Goal: Task Accomplishment & Management: Use online tool/utility

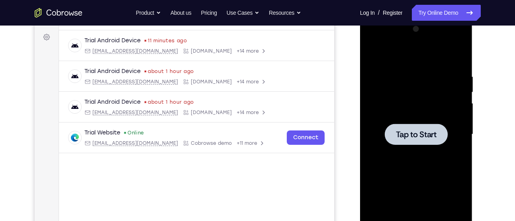
click at [393, 151] on div at bounding box center [416, 134] width 100 height 223
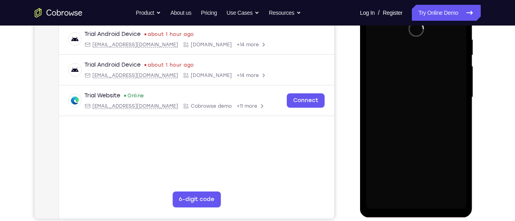
scroll to position [154, 0]
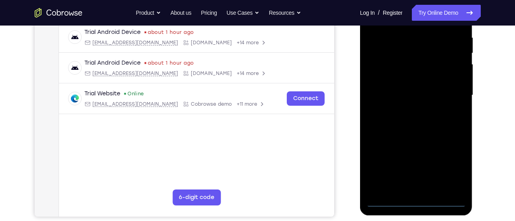
click at [441, 203] on div at bounding box center [416, 95] width 100 height 223
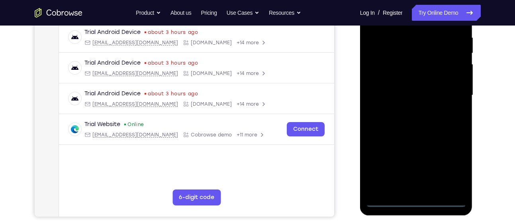
drag, startPoint x: 407, startPoint y: 84, endPoint x: 502, endPoint y: 66, distance: 96.4
click at [474, 66] on html "Online web based iOS Simulators and Android Emulators. Run iPhone, iPad, Mobile…" at bounding box center [417, 97] width 114 height 239
click at [396, 84] on div at bounding box center [416, 95] width 100 height 223
click at [452, 172] on div at bounding box center [416, 95] width 100 height 223
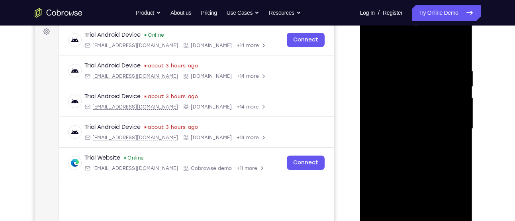
scroll to position [120, 0]
click at [413, 49] on div at bounding box center [416, 129] width 100 height 223
click at [447, 129] on div at bounding box center [416, 129] width 100 height 223
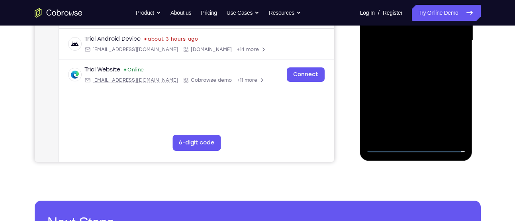
scroll to position [209, 0]
click at [409, 134] on div at bounding box center [416, 40] width 100 height 223
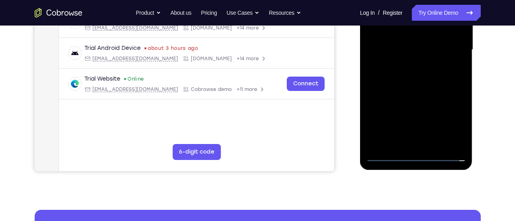
scroll to position [198, 0]
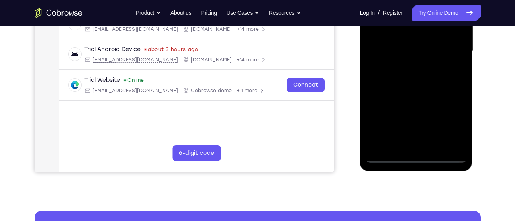
click at [409, 88] on div at bounding box center [416, 50] width 100 height 223
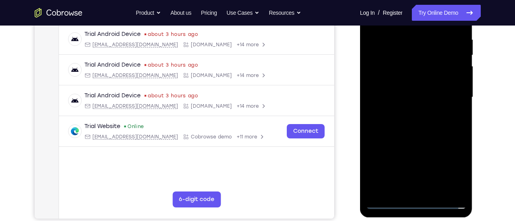
scroll to position [152, 0]
click at [418, 58] on div at bounding box center [416, 97] width 100 height 223
click at [419, 75] on div at bounding box center [416, 97] width 100 height 223
click at [419, 141] on div at bounding box center [416, 97] width 100 height 223
click at [416, 194] on div at bounding box center [416, 97] width 100 height 223
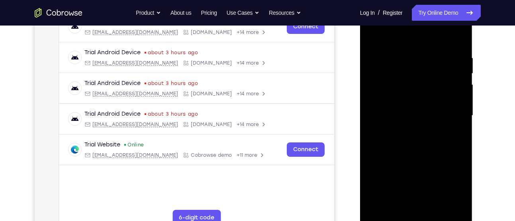
scroll to position [134, 0]
click at [418, 144] on div at bounding box center [416, 115] width 100 height 223
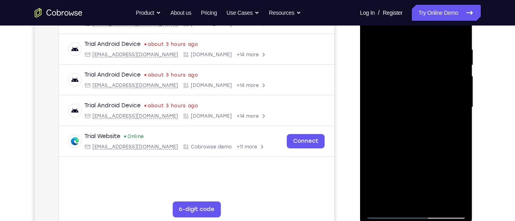
scroll to position [143, 0]
click at [408, 48] on div at bounding box center [416, 106] width 100 height 223
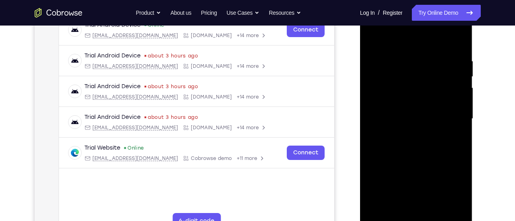
scroll to position [130, 0]
click at [447, 111] on div at bounding box center [416, 119] width 100 height 223
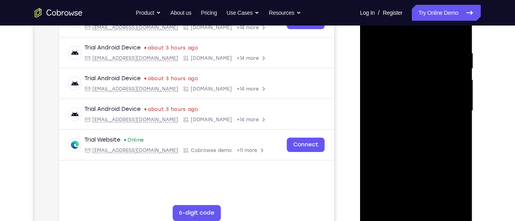
scroll to position [137, 0]
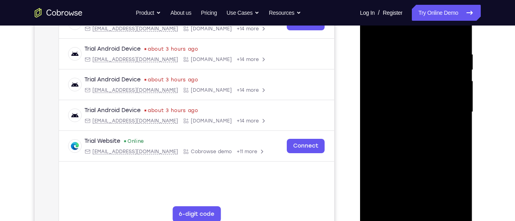
click at [452, 97] on div at bounding box center [416, 111] width 100 height 223
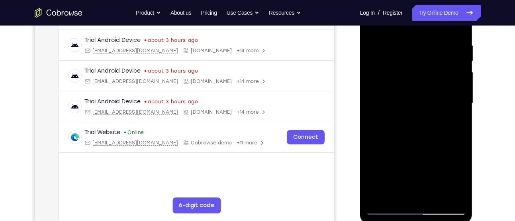
scroll to position [147, 0]
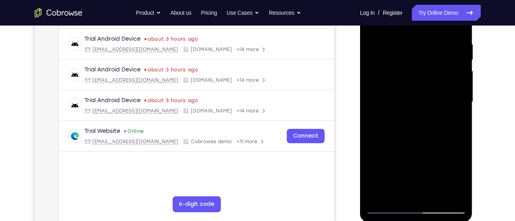
click at [454, 103] on div at bounding box center [416, 101] width 100 height 223
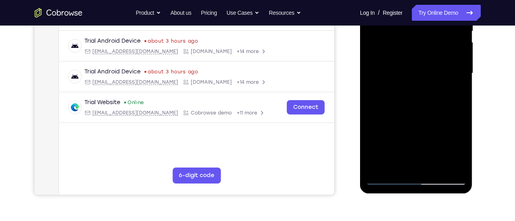
scroll to position [176, 0]
click at [445, 95] on div at bounding box center [416, 72] width 100 height 223
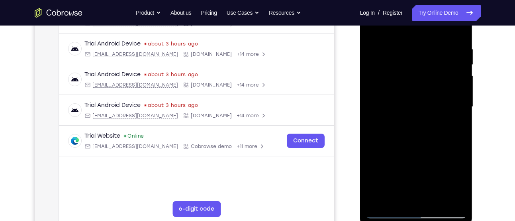
scroll to position [141, 0]
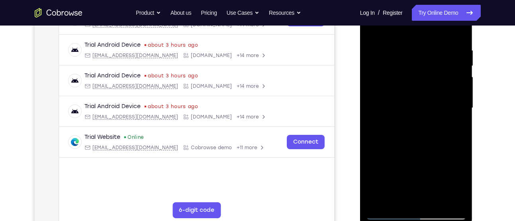
click at [455, 94] on div at bounding box center [416, 107] width 100 height 223
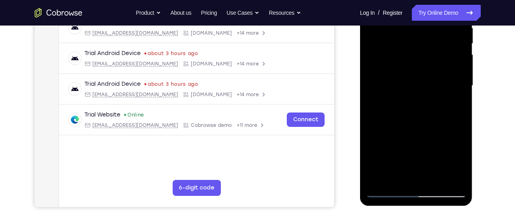
scroll to position [164, 0]
click at [453, 93] on div at bounding box center [416, 85] width 100 height 223
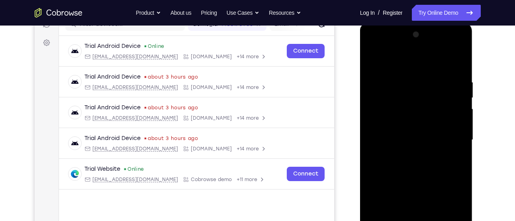
scroll to position [109, 0]
click at [457, 63] on div at bounding box center [416, 140] width 100 height 223
drag, startPoint x: 447, startPoint y: 81, endPoint x: 389, endPoint y: 79, distance: 57.8
click at [389, 79] on div at bounding box center [416, 140] width 100 height 223
drag, startPoint x: 444, startPoint y: 76, endPoint x: 389, endPoint y: 86, distance: 55.3
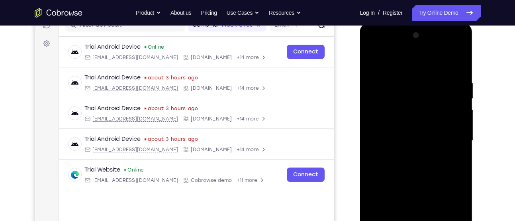
click at [389, 86] on div at bounding box center [416, 140] width 100 height 223
click at [388, 77] on div at bounding box center [416, 140] width 100 height 223
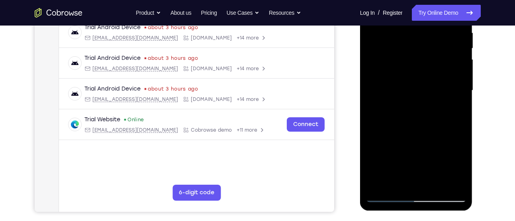
scroll to position [159, 0]
click at [456, 92] on div at bounding box center [416, 89] width 100 height 223
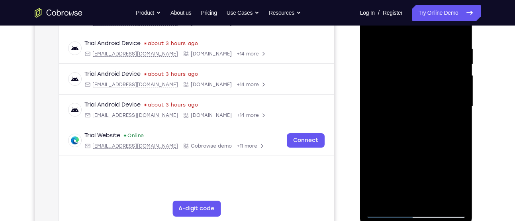
scroll to position [143, 0]
click at [457, 34] on div at bounding box center [416, 106] width 100 height 223
drag, startPoint x: 443, startPoint y: 51, endPoint x: 395, endPoint y: 55, distance: 48.0
click at [395, 55] on div at bounding box center [416, 106] width 100 height 223
drag, startPoint x: 452, startPoint y: 38, endPoint x: 362, endPoint y: 61, distance: 93.2
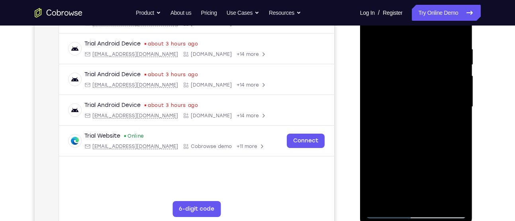
click at [362, 61] on div at bounding box center [416, 107] width 113 height 237
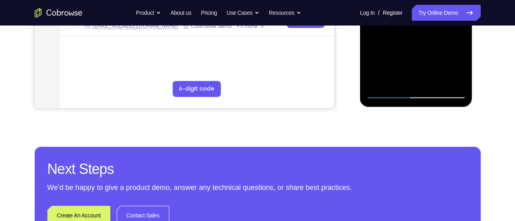
scroll to position [258, 0]
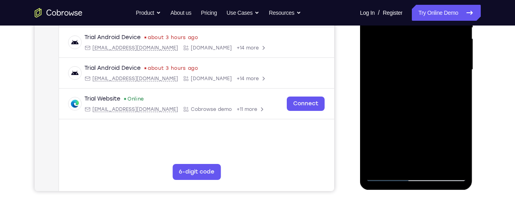
scroll to position [179, 0]
drag, startPoint x: 410, startPoint y: 107, endPoint x: 411, endPoint y: 65, distance: 41.8
click at [411, 65] on div at bounding box center [416, 70] width 100 height 223
drag, startPoint x: 433, startPoint y: 115, endPoint x: 428, endPoint y: 156, distance: 41.3
click at [428, 156] on div at bounding box center [416, 70] width 100 height 223
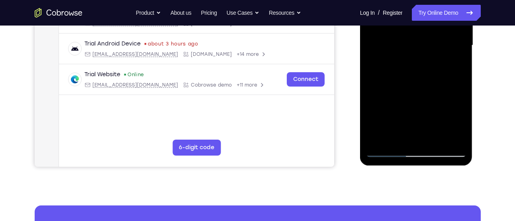
scroll to position [204, 0]
click at [463, 75] on div at bounding box center [416, 44] width 100 height 223
drag, startPoint x: 425, startPoint y: 101, endPoint x: 429, endPoint y: 70, distance: 31.0
click at [429, 70] on div at bounding box center [416, 44] width 100 height 223
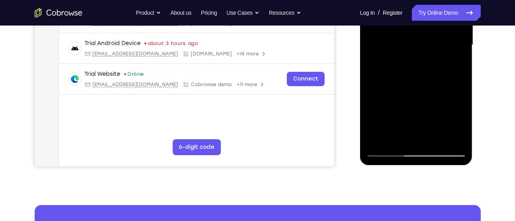
click at [434, 138] on div at bounding box center [416, 44] width 100 height 223
click at [425, 86] on div at bounding box center [416, 44] width 100 height 223
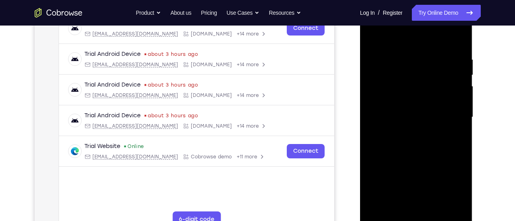
scroll to position [131, 0]
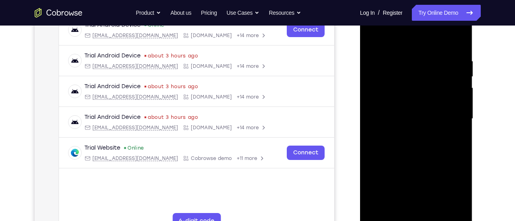
click at [375, 40] on div at bounding box center [416, 118] width 100 height 223
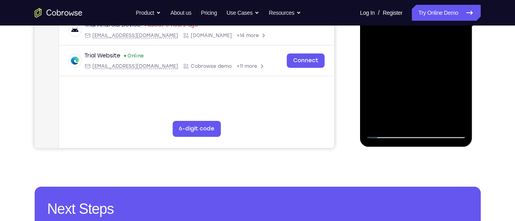
scroll to position [223, 0]
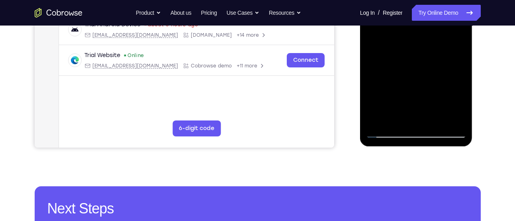
click at [455, 121] on div at bounding box center [416, 26] width 100 height 223
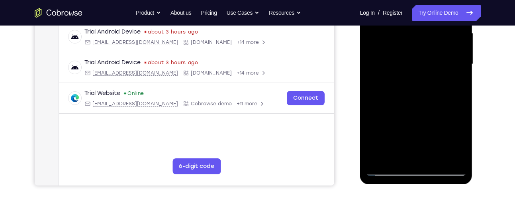
click at [421, 69] on div at bounding box center [416, 64] width 100 height 223
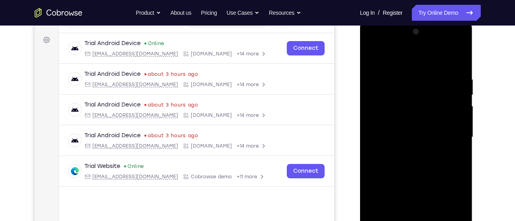
scroll to position [111, 0]
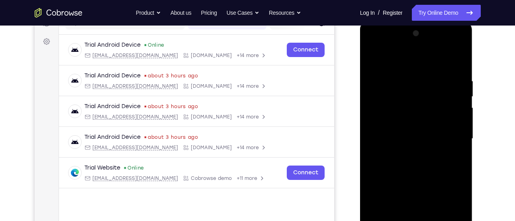
click at [371, 57] on div at bounding box center [416, 138] width 100 height 223
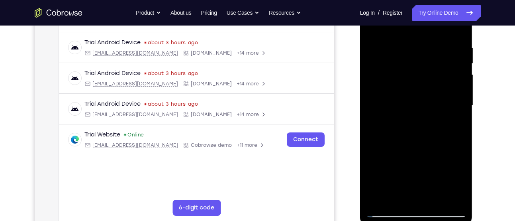
scroll to position [145, 0]
click at [448, 110] on div at bounding box center [416, 104] width 100 height 223
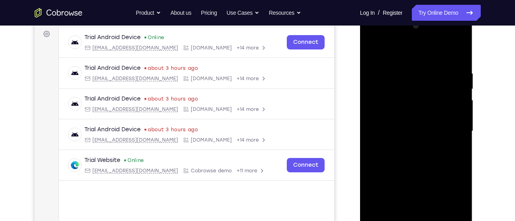
scroll to position [118, 0]
drag, startPoint x: 402, startPoint y: 67, endPoint x: 402, endPoint y: 107, distance: 39.8
click at [402, 107] on div at bounding box center [416, 131] width 100 height 223
click at [407, 63] on div at bounding box center [416, 131] width 100 height 223
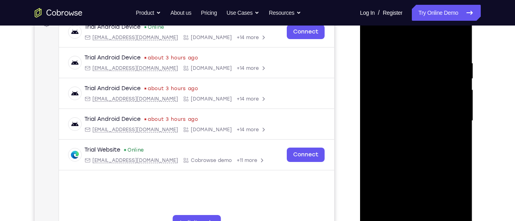
scroll to position [129, 0]
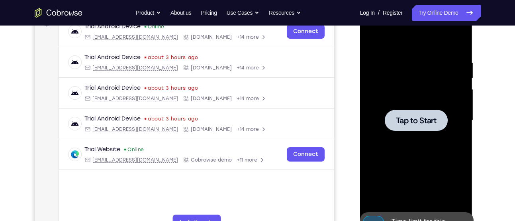
click at [409, 103] on div at bounding box center [416, 120] width 100 height 223
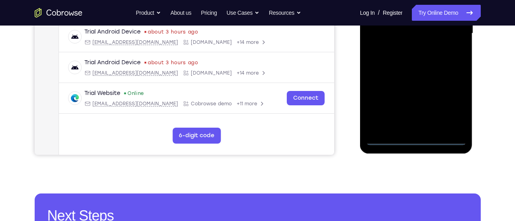
scroll to position [216, 0]
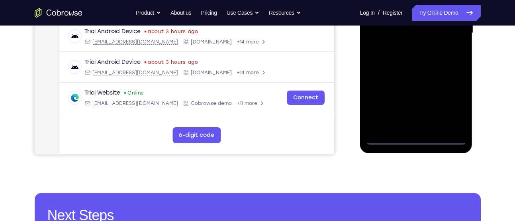
click at [447, 139] on div at bounding box center [416, 33] width 100 height 223
drag, startPoint x: 406, startPoint y: 76, endPoint x: 461, endPoint y: 61, distance: 57.0
click at [461, 61] on div at bounding box center [416, 33] width 100 height 223
click at [385, 31] on div at bounding box center [416, 33] width 100 height 223
click at [450, 107] on div at bounding box center [416, 33] width 100 height 223
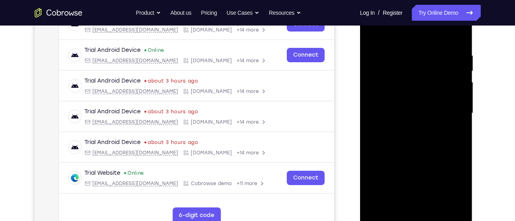
scroll to position [136, 0]
click at [408, 36] on div at bounding box center [416, 113] width 100 height 223
click at [449, 111] on div at bounding box center [416, 113] width 100 height 223
click at [409, 129] on div at bounding box center [416, 113] width 100 height 223
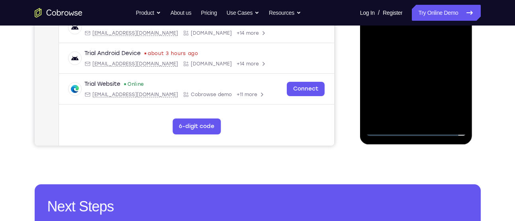
scroll to position [235, 0]
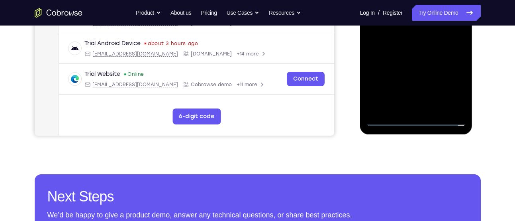
click at [414, 53] on div at bounding box center [416, 14] width 100 height 223
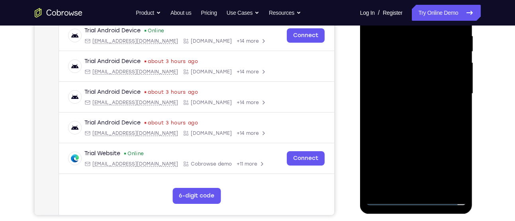
scroll to position [155, 0]
click at [416, 52] on div at bounding box center [416, 93] width 100 height 223
click at [413, 71] on div at bounding box center [416, 93] width 100 height 223
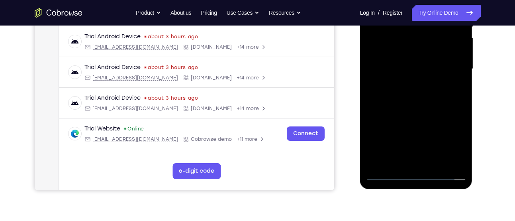
scroll to position [181, 0]
click at [407, 112] on div at bounding box center [416, 68] width 100 height 223
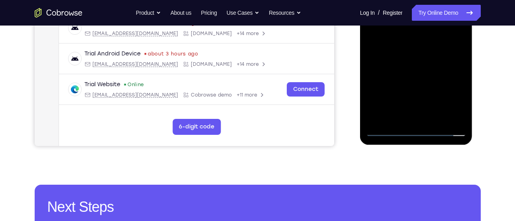
scroll to position [227, 0]
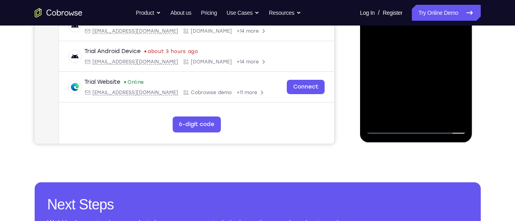
drag, startPoint x: 414, startPoint y: 112, endPoint x: 412, endPoint y: 117, distance: 5.8
click at [412, 117] on div at bounding box center [416, 22] width 100 height 223
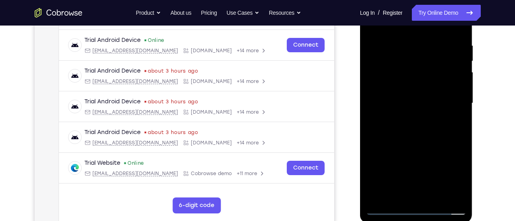
scroll to position [145, 0]
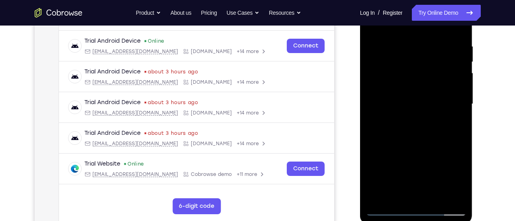
click at [391, 92] on div at bounding box center [416, 103] width 100 height 223
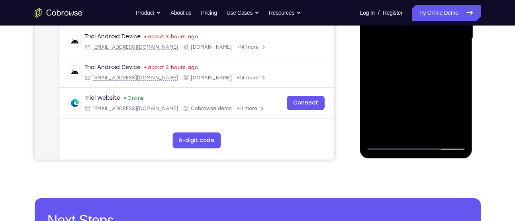
scroll to position [210, 0]
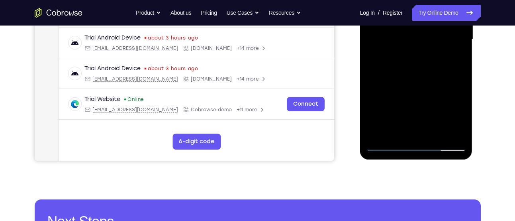
click at [426, 70] on div at bounding box center [416, 39] width 100 height 223
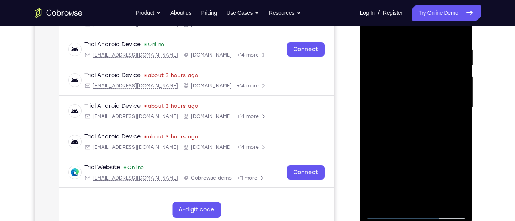
scroll to position [143, 0]
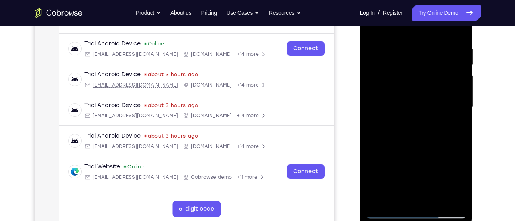
click at [396, 46] on div at bounding box center [416, 106] width 100 height 223
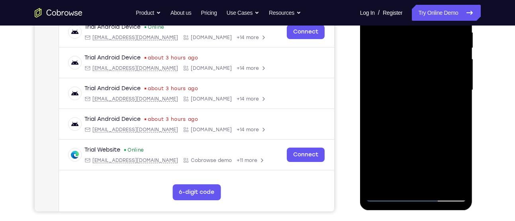
scroll to position [160, 0]
click at [452, 91] on div at bounding box center [416, 89] width 100 height 223
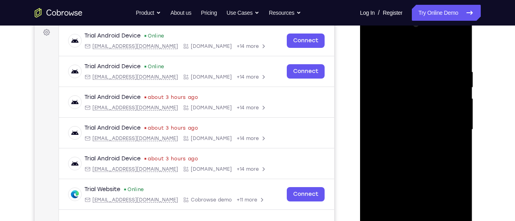
scroll to position [119, 0]
click at [456, 50] on div at bounding box center [416, 129] width 100 height 223
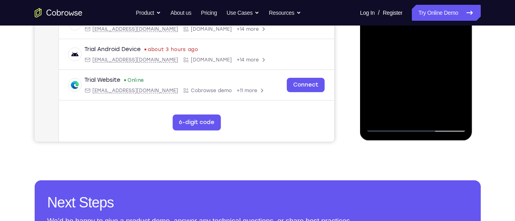
scroll to position [234, 0]
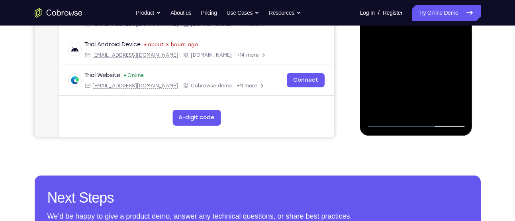
click at [433, 114] on div at bounding box center [416, 15] width 100 height 223
click at [436, 58] on div at bounding box center [416, 15] width 100 height 223
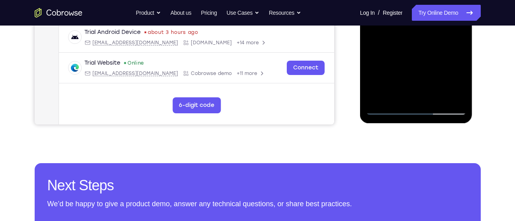
scroll to position [247, 0]
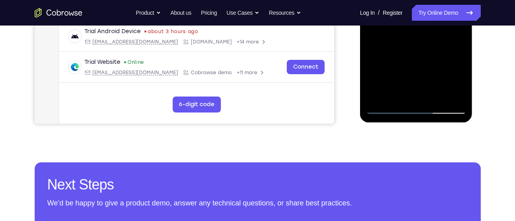
click at [390, 110] on div at bounding box center [416, 2] width 100 height 223
click at [452, 96] on div at bounding box center [416, 2] width 100 height 223
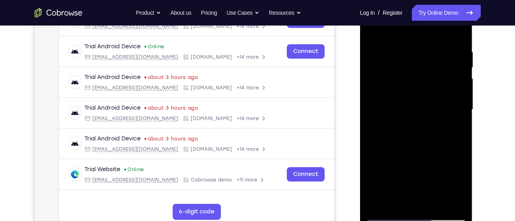
scroll to position [152, 0]
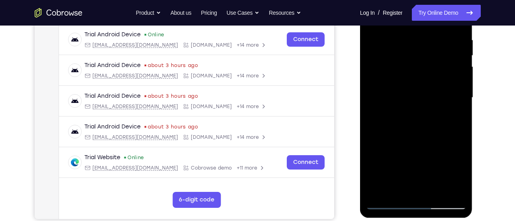
click at [445, 115] on div at bounding box center [416, 97] width 100 height 223
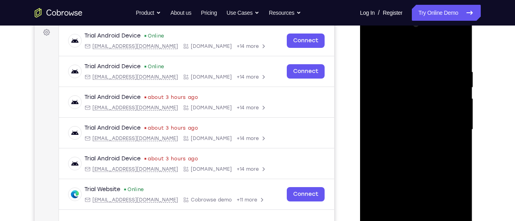
scroll to position [115, 0]
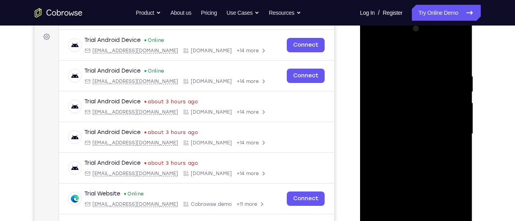
click at [371, 55] on div at bounding box center [416, 133] width 100 height 223
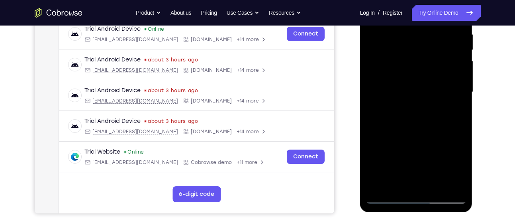
scroll to position [158, 0]
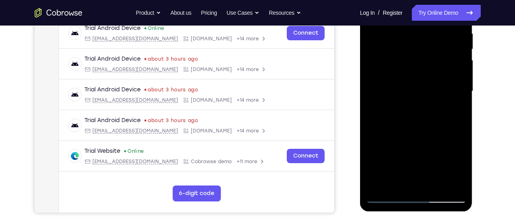
click at [412, 114] on div at bounding box center [416, 91] width 100 height 223
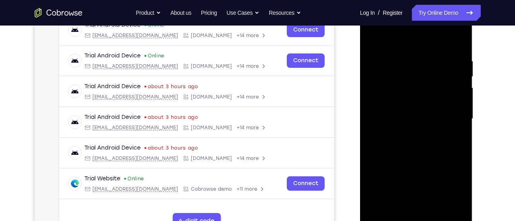
scroll to position [129, 0]
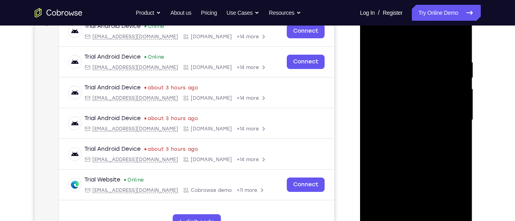
click at [406, 50] on div at bounding box center [416, 119] width 100 height 223
click at [373, 38] on div at bounding box center [416, 119] width 100 height 223
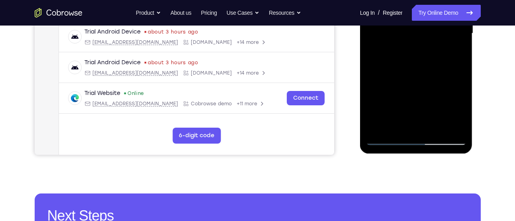
scroll to position [215, 0]
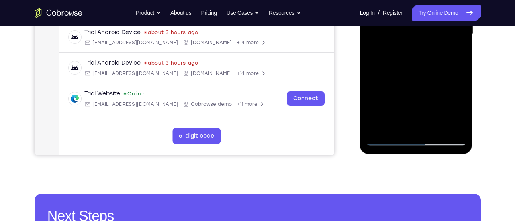
click at [378, 132] on div at bounding box center [416, 33] width 100 height 223
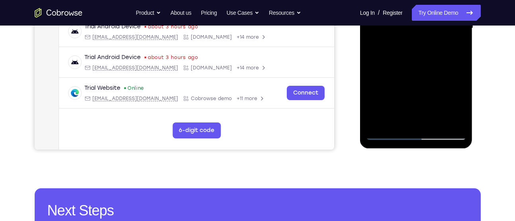
scroll to position [223, 0]
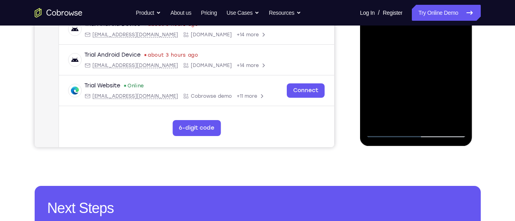
click at [463, 110] on div at bounding box center [416, 25] width 100 height 223
drag, startPoint x: 423, startPoint y: 103, endPoint x: 435, endPoint y: 8, distance: 95.5
click at [435, 8] on div at bounding box center [416, 25] width 100 height 223
drag, startPoint x: 414, startPoint y: 95, endPoint x: 431, endPoint y: 29, distance: 67.9
click at [431, 29] on div at bounding box center [416, 25] width 100 height 223
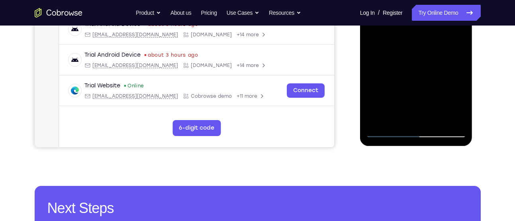
drag, startPoint x: 408, startPoint y: 83, endPoint x: 423, endPoint y: 8, distance: 76.5
click at [423, 8] on div at bounding box center [416, 25] width 100 height 223
drag, startPoint x: 415, startPoint y: 95, endPoint x: 425, endPoint y: 8, distance: 87.4
click at [425, 8] on div at bounding box center [416, 25] width 100 height 223
drag, startPoint x: 415, startPoint y: 79, endPoint x: 427, endPoint y: 8, distance: 72.2
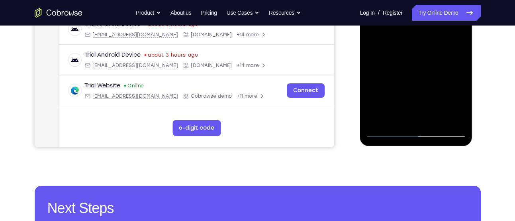
click at [427, 8] on div at bounding box center [416, 25] width 100 height 223
drag, startPoint x: 417, startPoint y: 94, endPoint x: 435, endPoint y: 8, distance: 87.5
click at [435, 8] on div at bounding box center [416, 25] width 100 height 223
drag, startPoint x: 427, startPoint y: 95, endPoint x: 433, endPoint y: 8, distance: 87.5
click at [433, 8] on div at bounding box center [416, 25] width 100 height 223
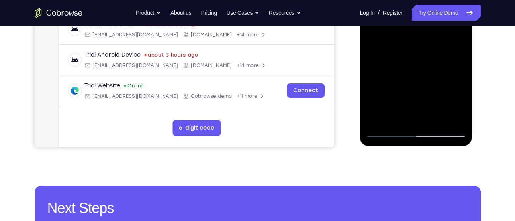
drag, startPoint x: 418, startPoint y: 71, endPoint x: 419, endPoint y: 110, distance: 39.0
click at [419, 110] on div at bounding box center [416, 25] width 100 height 223
click at [463, 68] on div at bounding box center [416, 25] width 100 height 223
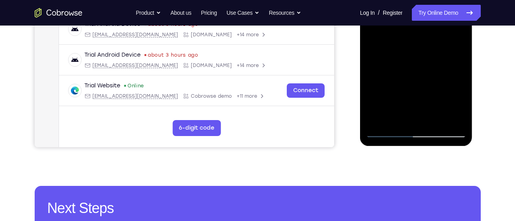
click at [463, 69] on div at bounding box center [416, 25] width 100 height 223
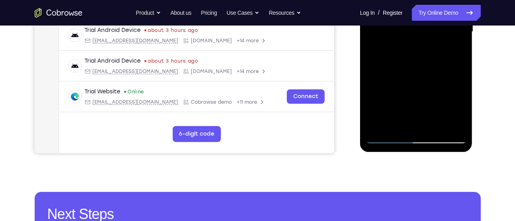
scroll to position [217, 0]
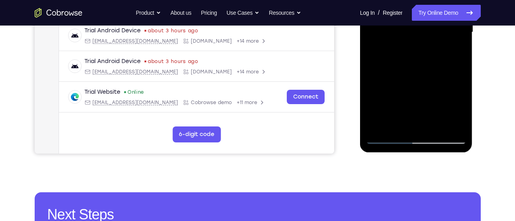
click at [460, 76] on div at bounding box center [416, 32] width 100 height 223
click at [438, 124] on div at bounding box center [416, 32] width 100 height 223
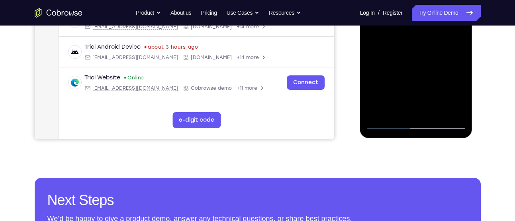
scroll to position [232, 0]
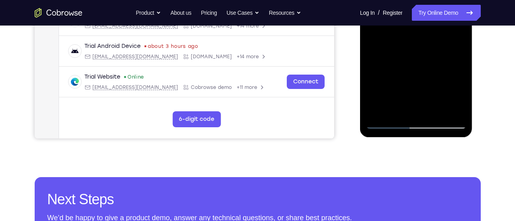
click at [389, 122] on div at bounding box center [416, 17] width 100 height 223
click at [453, 111] on div at bounding box center [416, 17] width 100 height 223
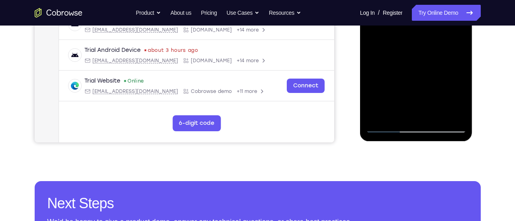
scroll to position [225, 0]
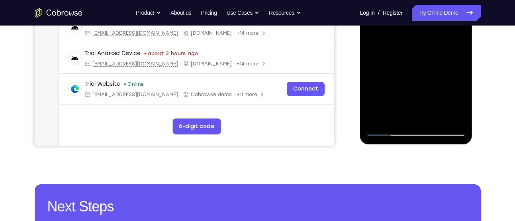
click at [379, 119] on div at bounding box center [416, 24] width 100 height 223
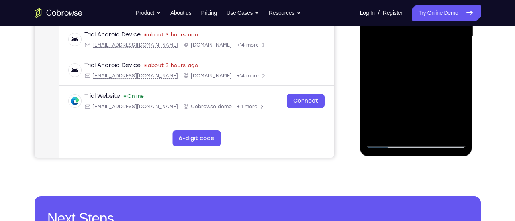
scroll to position [213, 0]
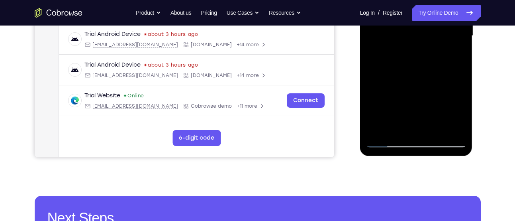
click at [452, 129] on div at bounding box center [416, 35] width 100 height 223
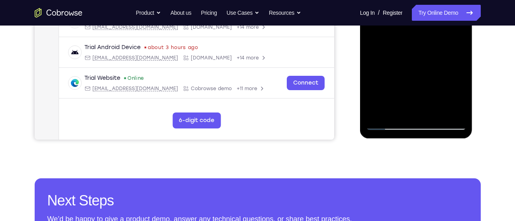
scroll to position [239, 0]
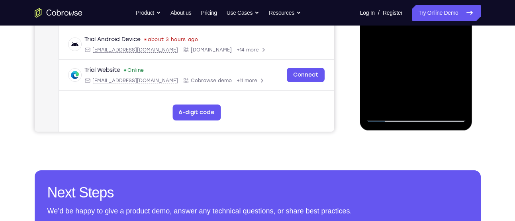
click at [378, 103] on div at bounding box center [416, 10] width 100 height 223
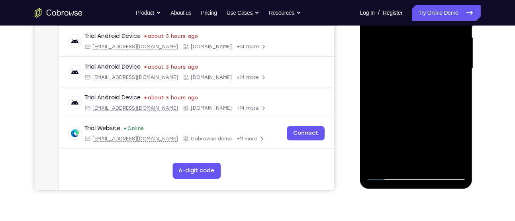
scroll to position [127, 0]
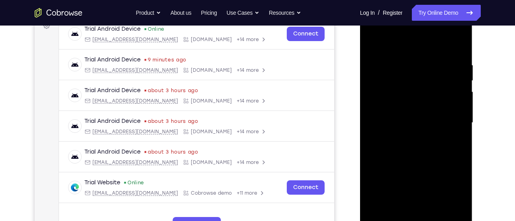
click at [460, 43] on div at bounding box center [416, 122] width 100 height 223
click at [373, 41] on div at bounding box center [416, 122] width 100 height 223
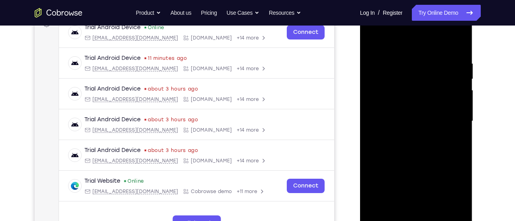
scroll to position [106, 0]
